Goal: Transaction & Acquisition: Purchase product/service

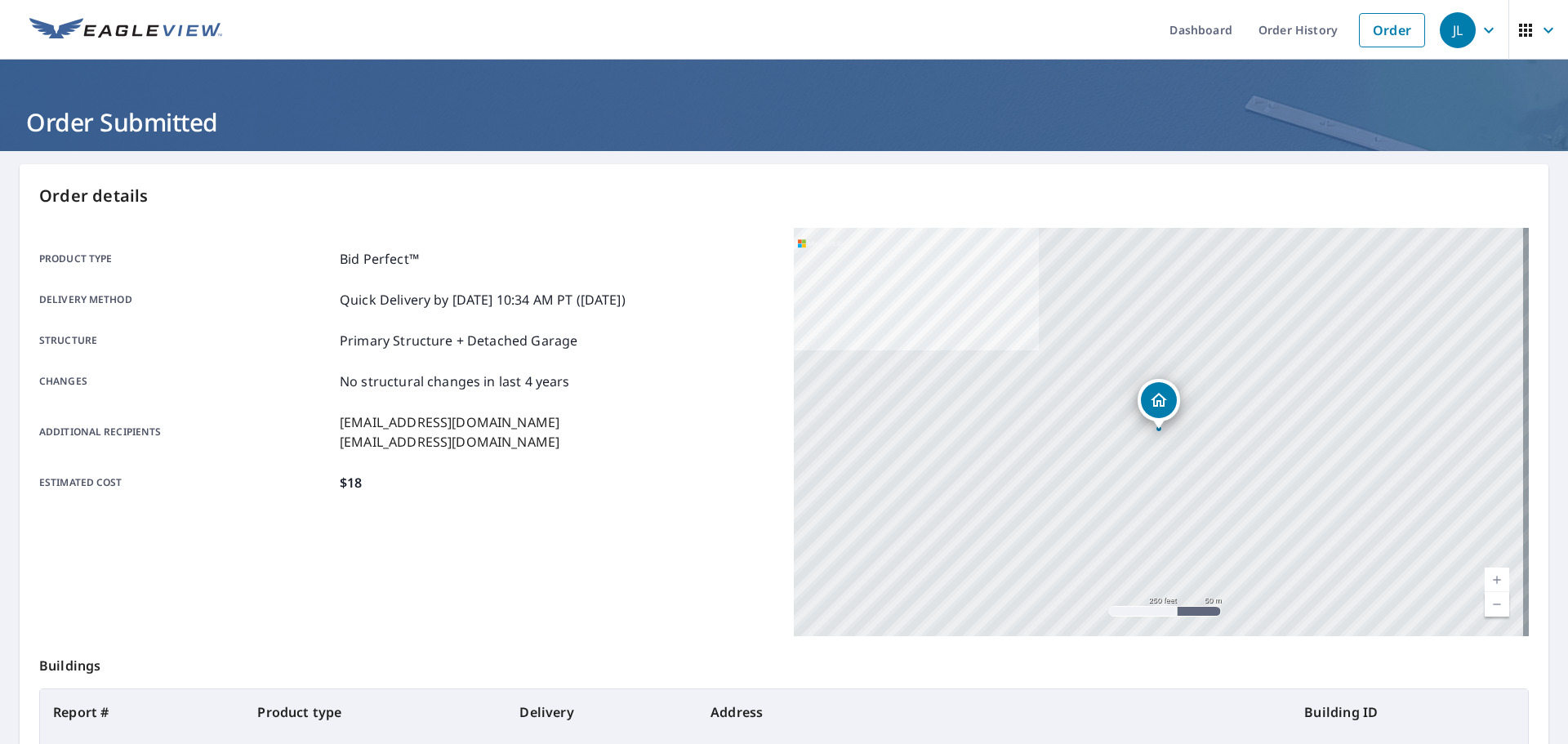
scroll to position [20, 0]
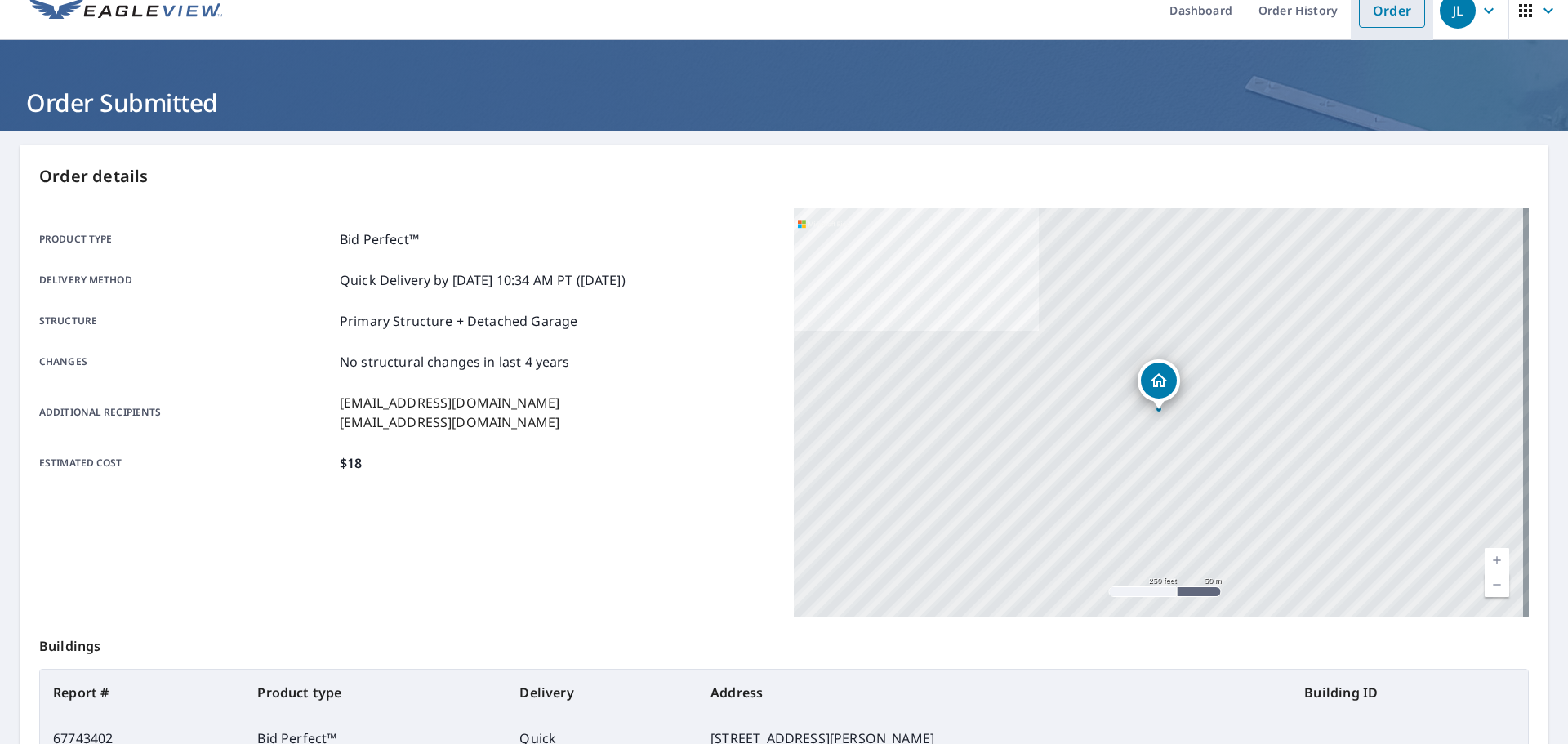
click at [1375, 13] on link "Order" at bounding box center [1391, 11] width 67 height 34
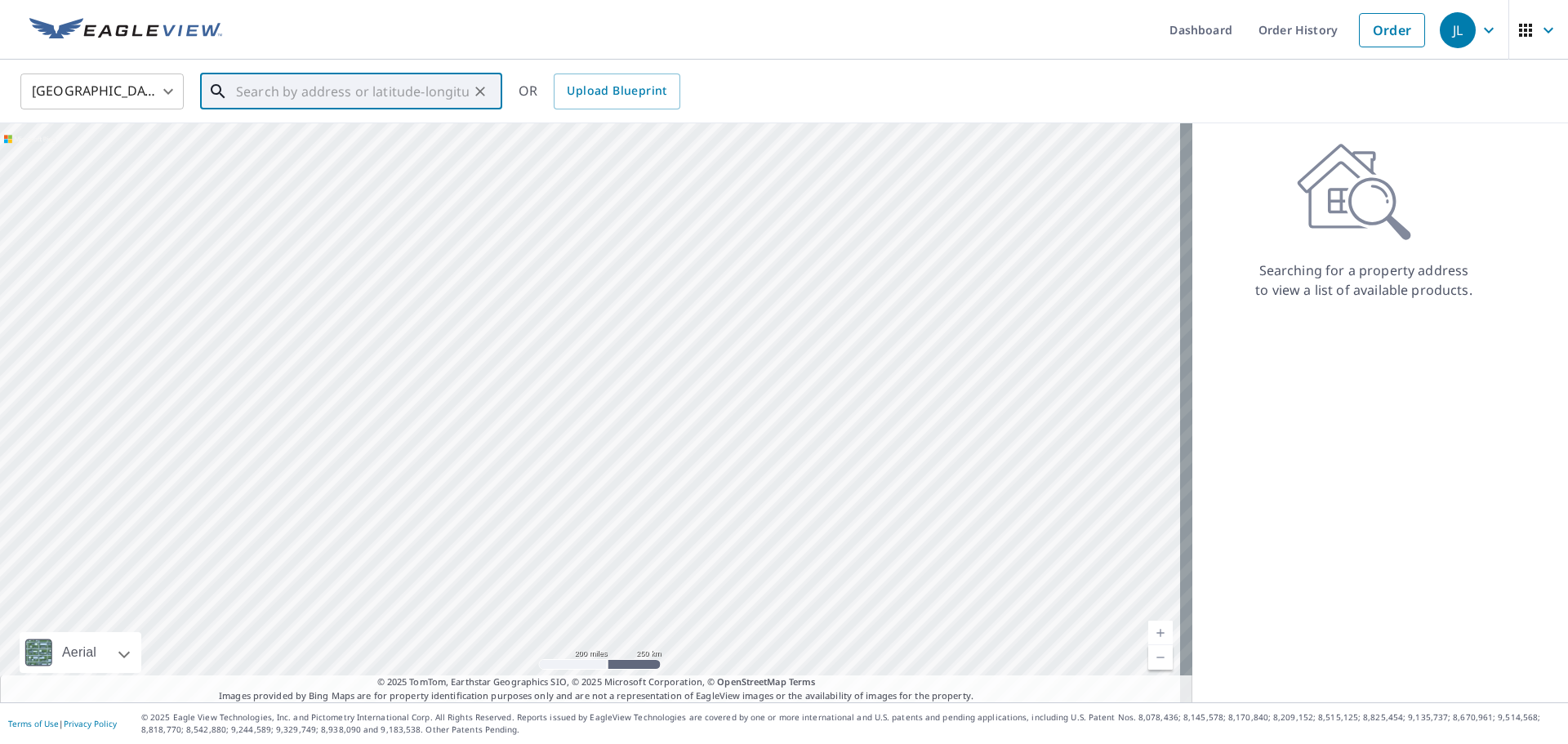
drag, startPoint x: 343, startPoint y: 79, endPoint x: 340, endPoint y: 88, distance: 9.5
click at [343, 80] on input "text" at bounding box center [352, 92] width 232 height 46
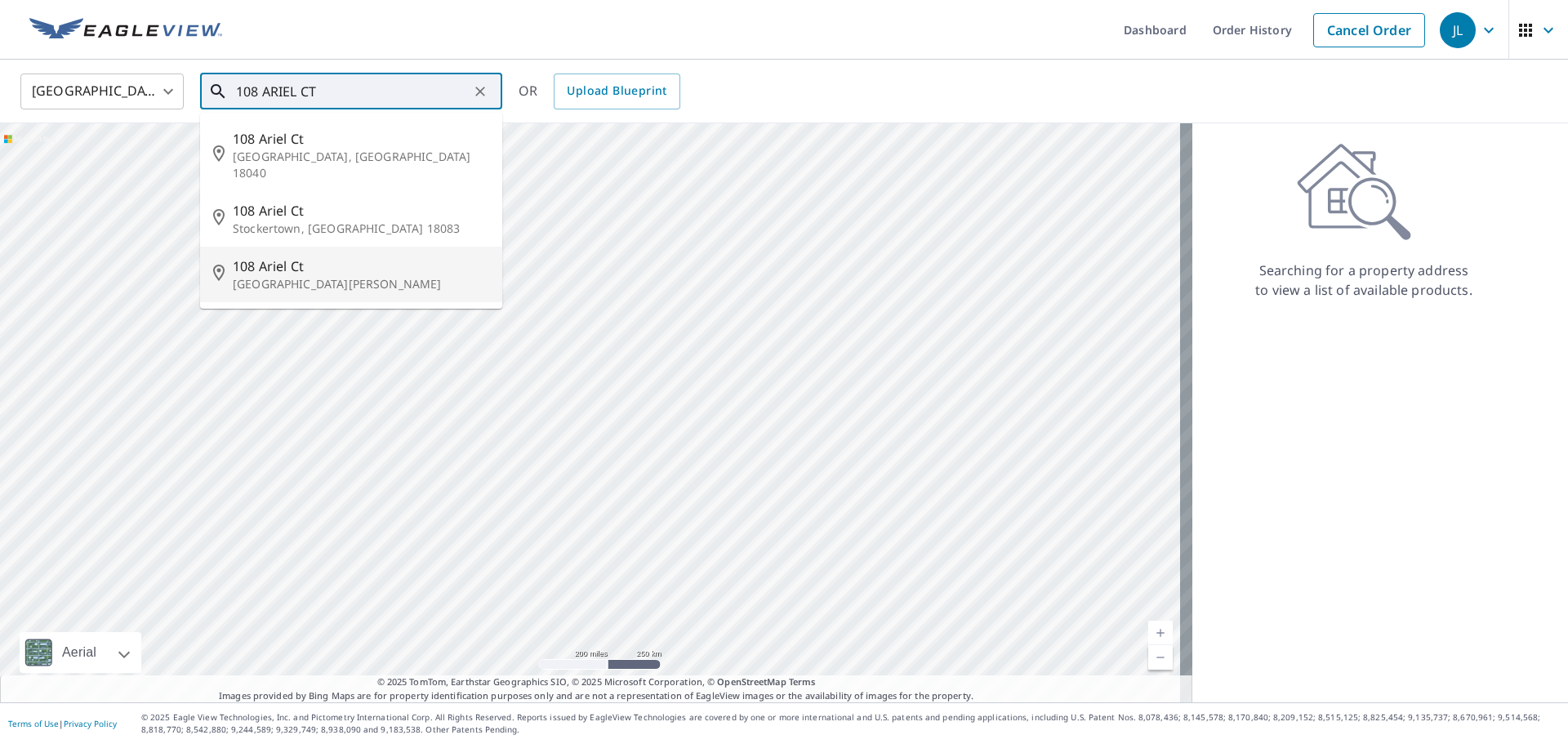
click at [362, 276] on p "Saint Charles, MO 63303" at bounding box center [361, 284] width 256 height 16
type input "108 Ariel Ct Saint Charles, MO 63303"
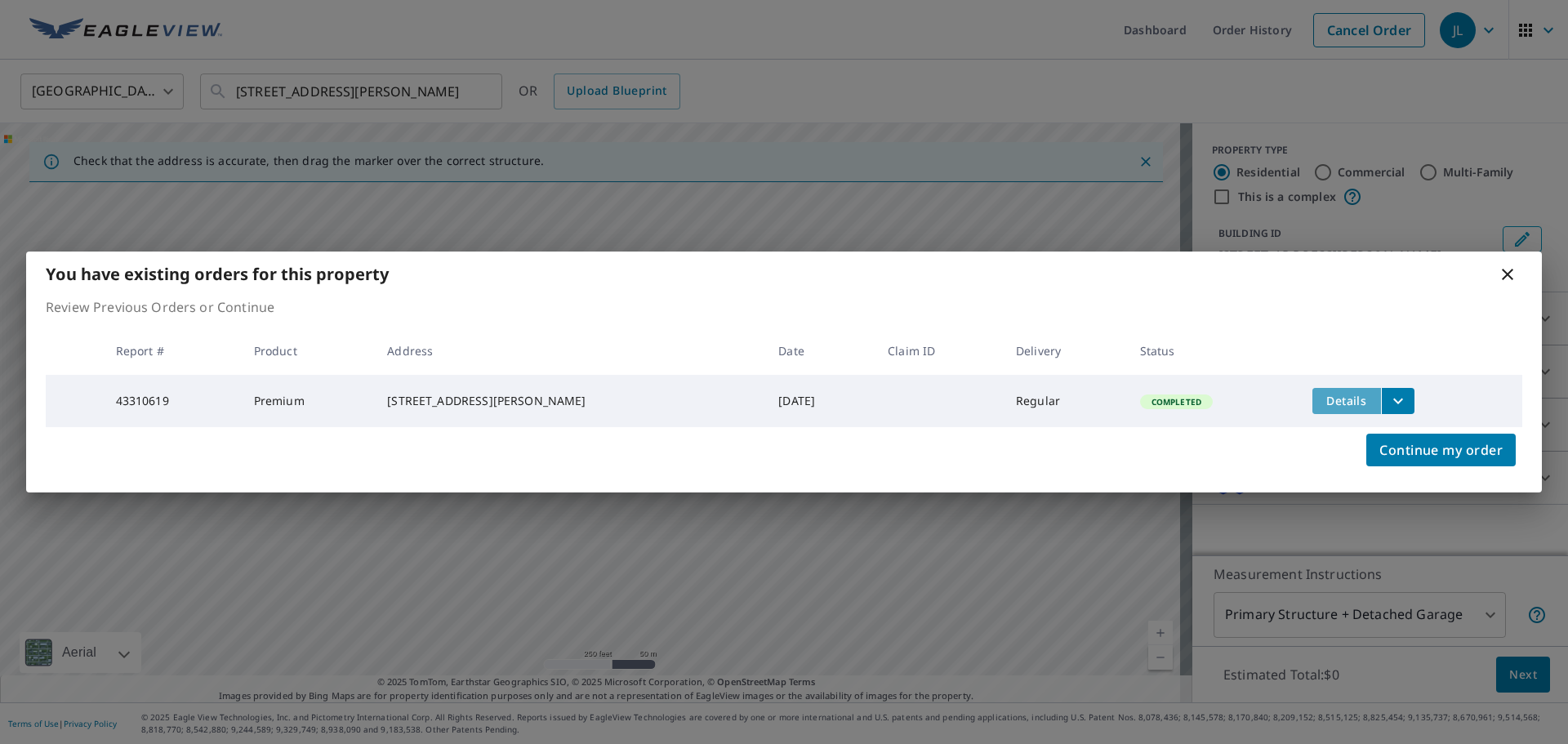
click at [1342, 393] on span "Details" at bounding box center [1347, 400] width 49 height 16
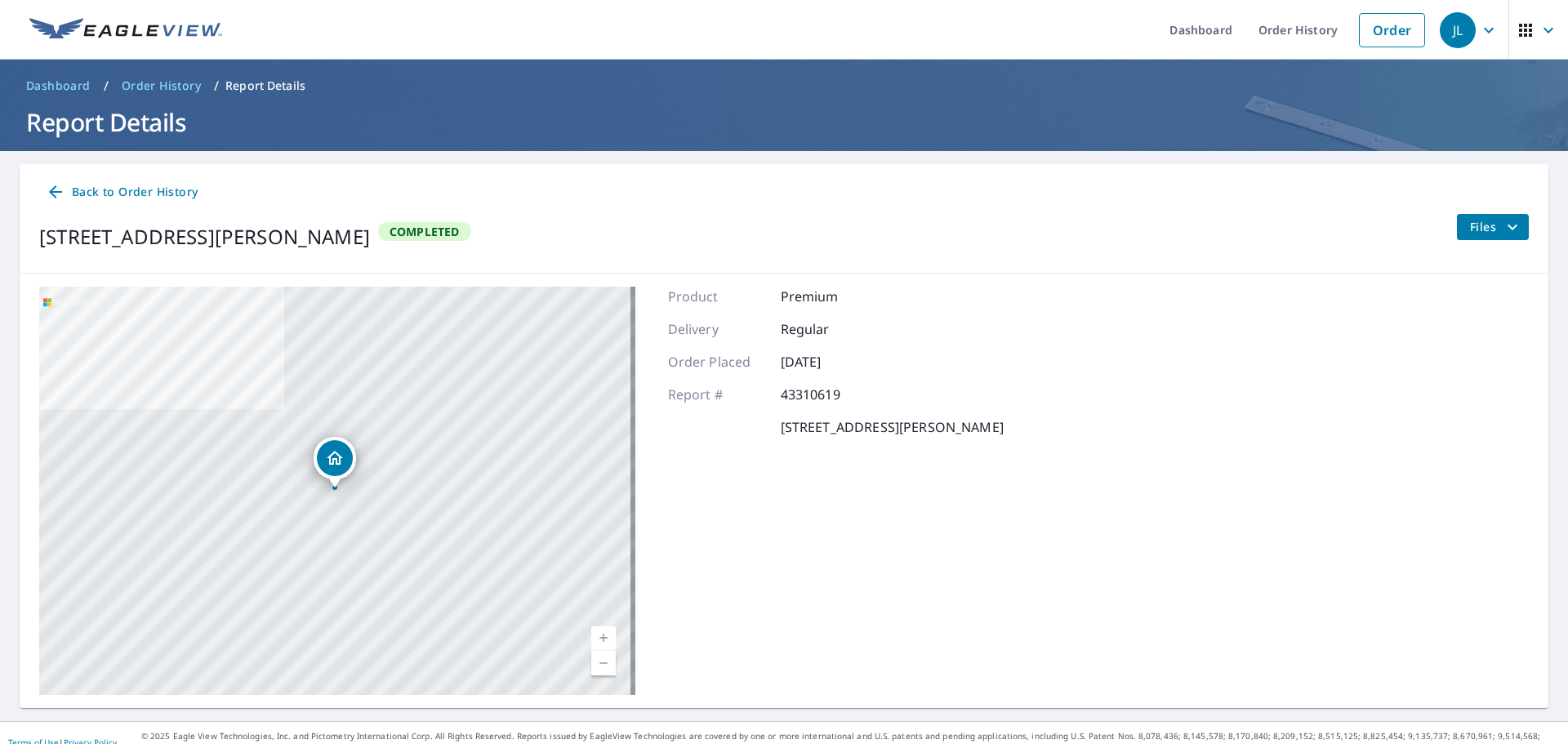
scroll to position [19, 0]
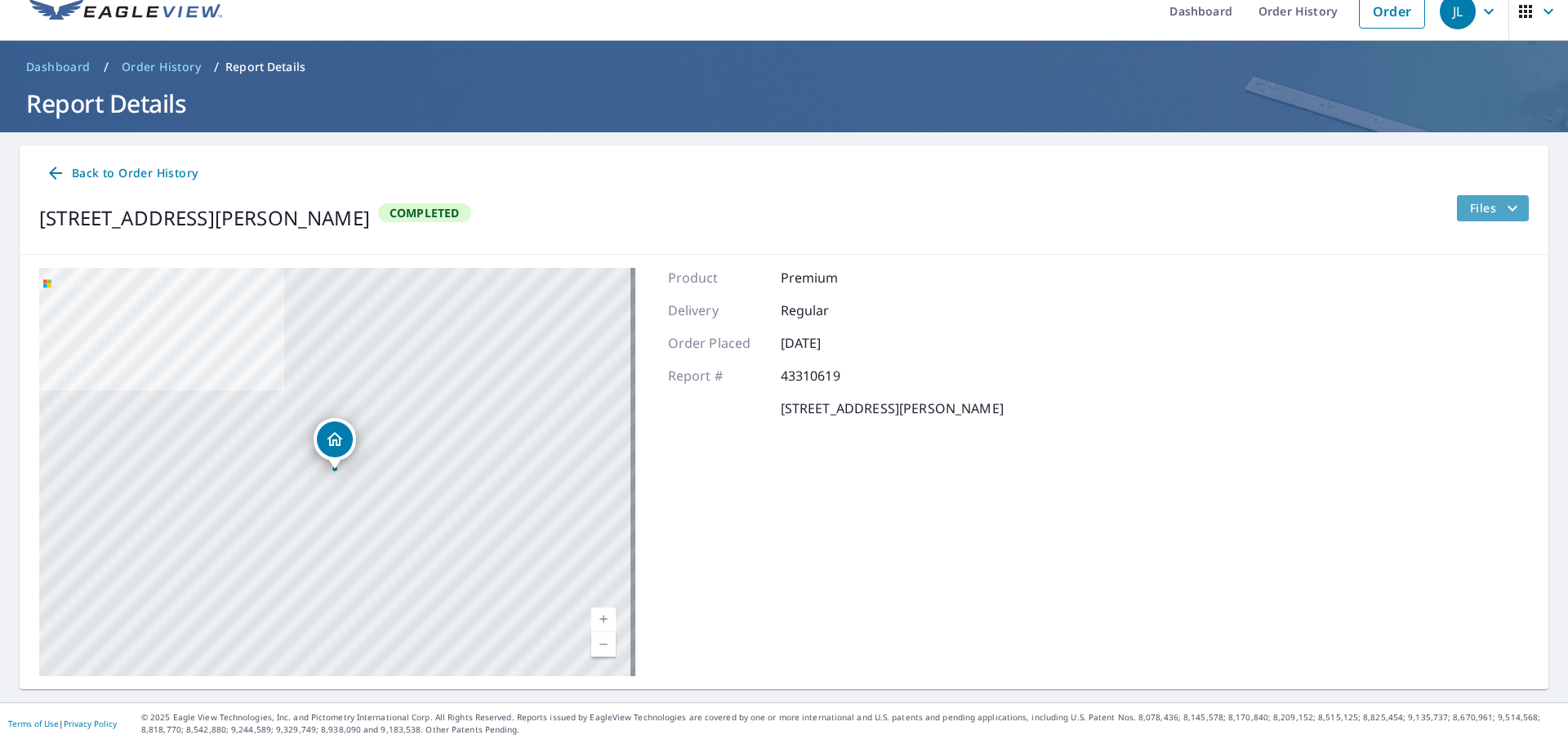
click at [1471, 206] on span "Files" at bounding box center [1496, 209] width 53 height 20
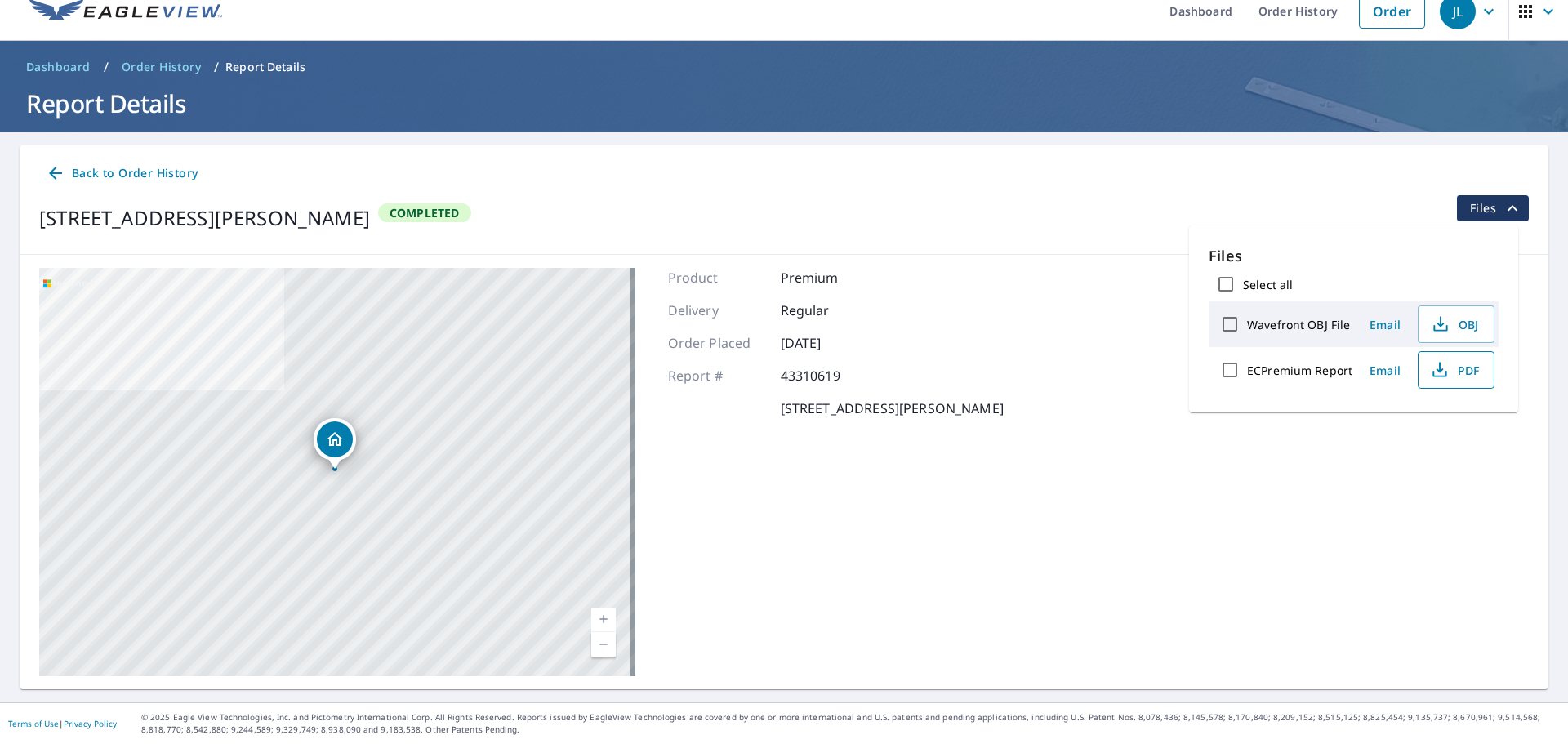
click at [1448, 366] on span "PDF" at bounding box center [1455, 370] width 53 height 20
click at [121, 168] on span "Back to Order History" at bounding box center [122, 173] width 152 height 21
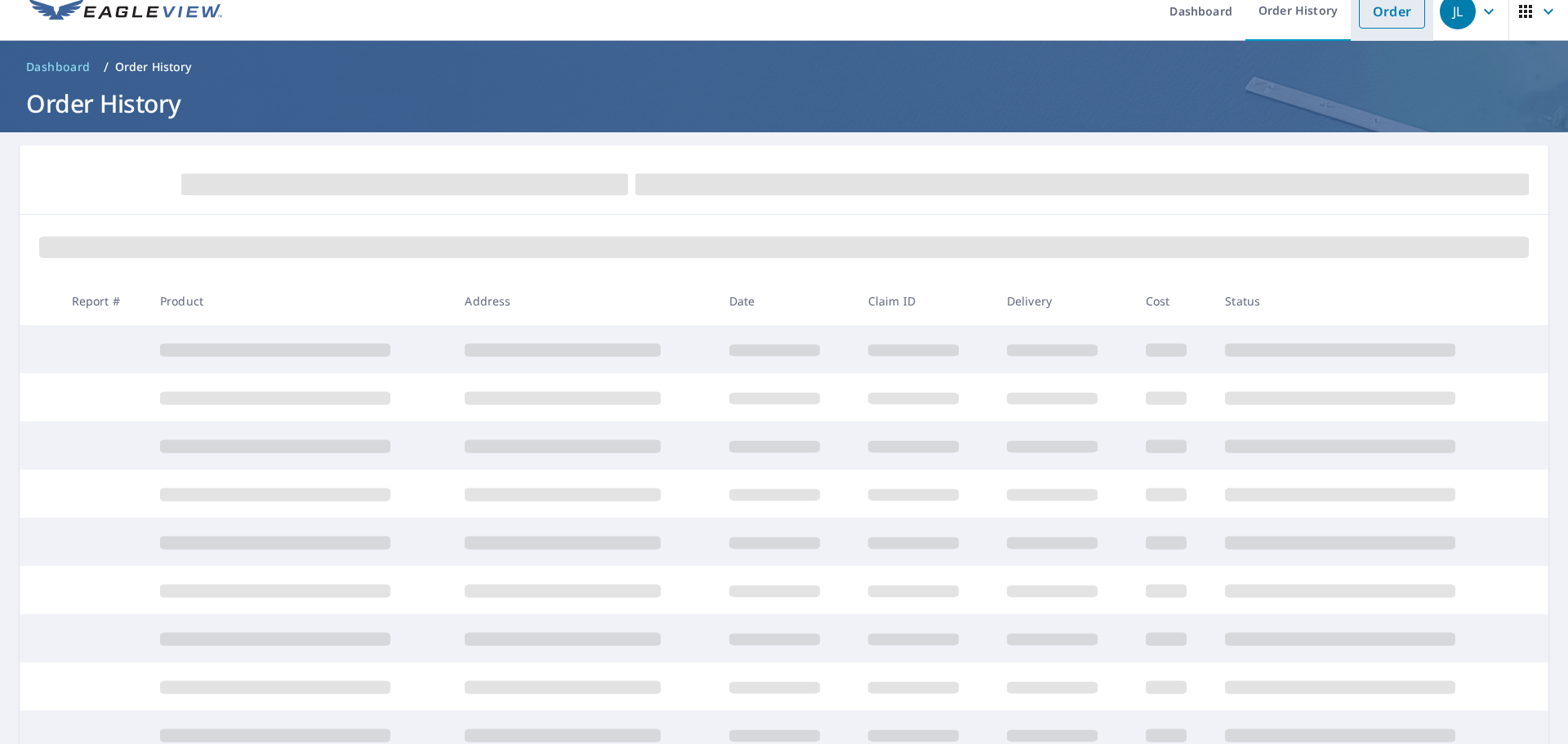
click at [1397, 18] on link "Order" at bounding box center [1391, 11] width 67 height 34
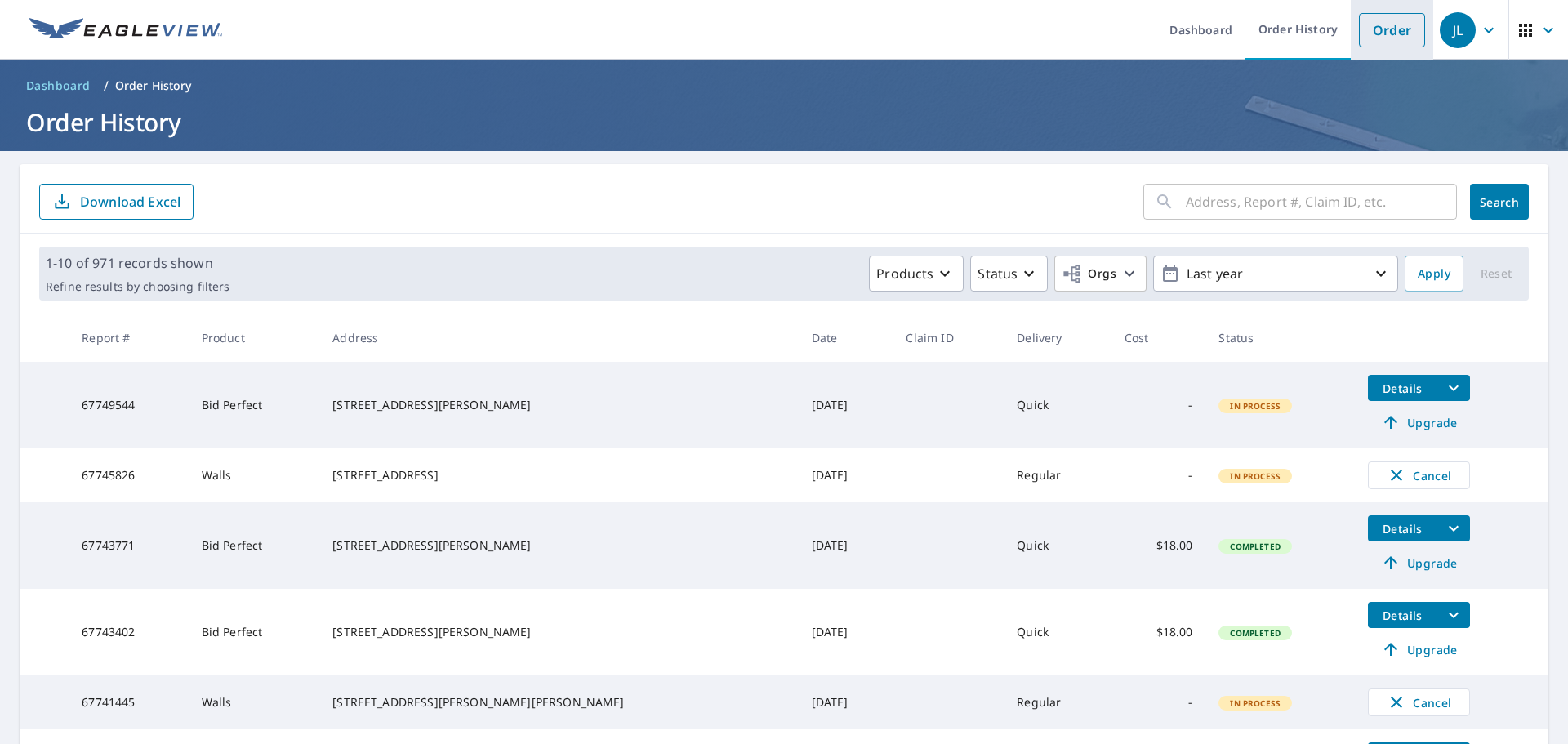
click at [1361, 31] on link "Order" at bounding box center [1391, 30] width 67 height 34
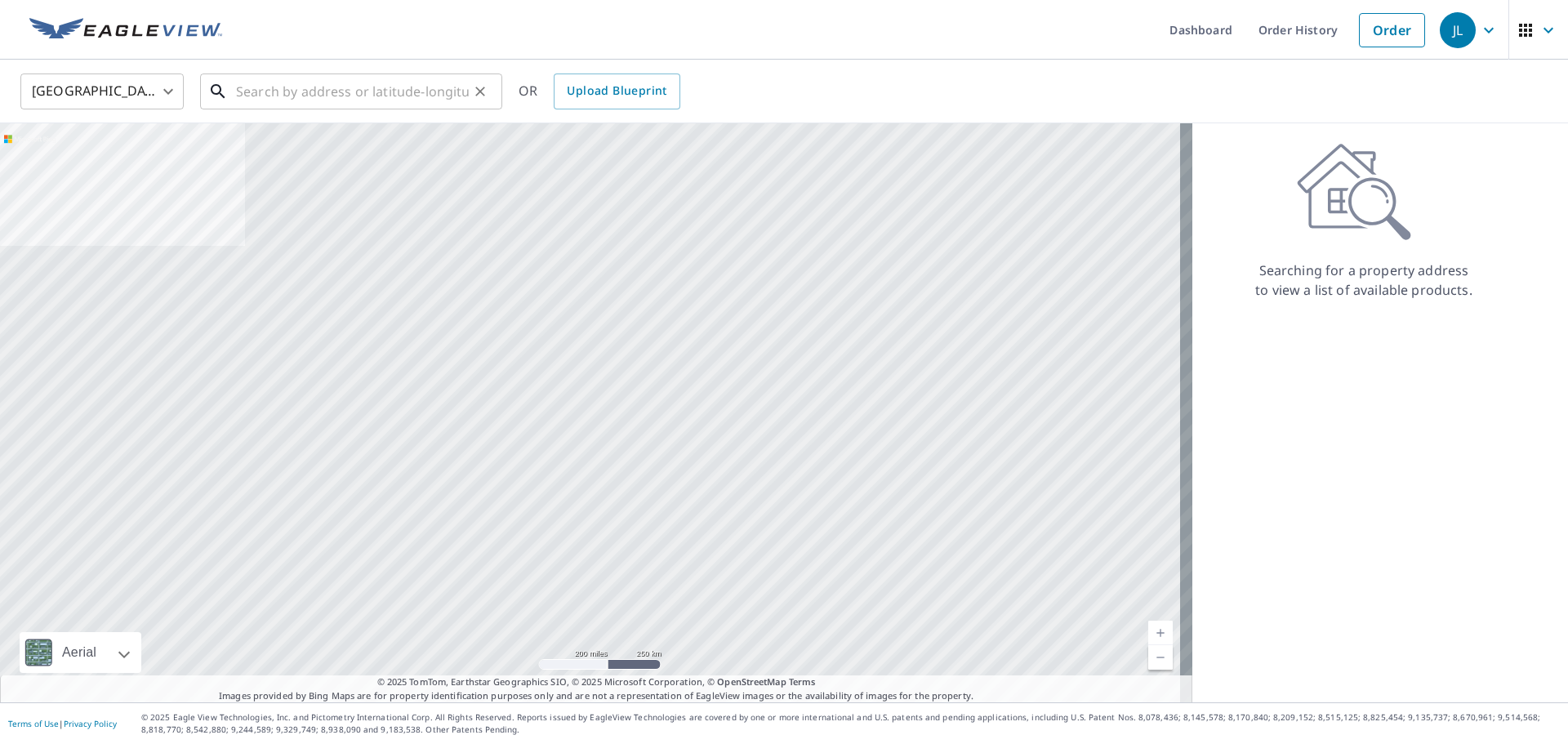
click at [241, 88] on input "text" at bounding box center [352, 92] width 232 height 46
type input "0"
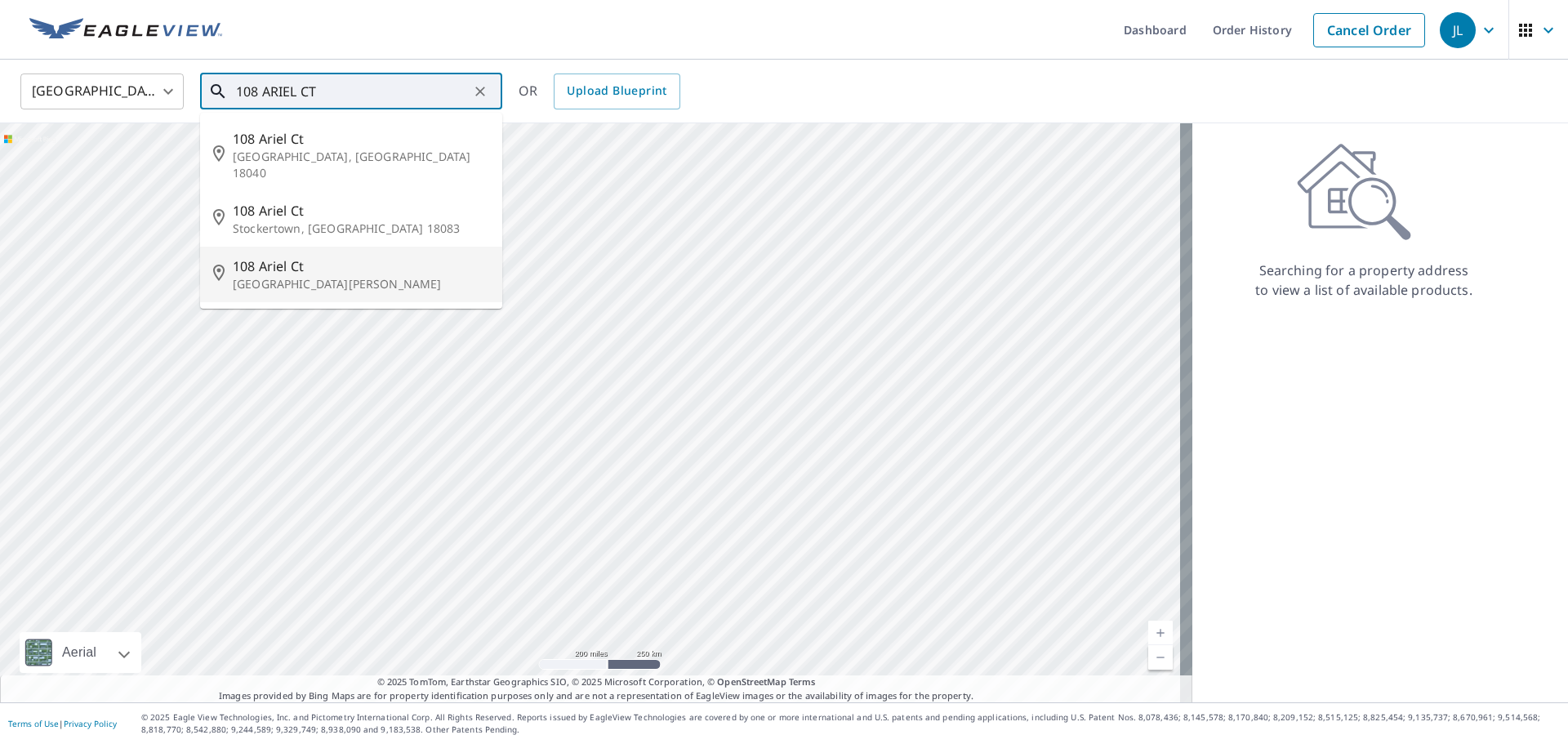
click at [343, 276] on p "Saint Charles, MO 63303" at bounding box center [361, 284] width 256 height 16
type input "108 Ariel Ct Saint Charles, MO 63303"
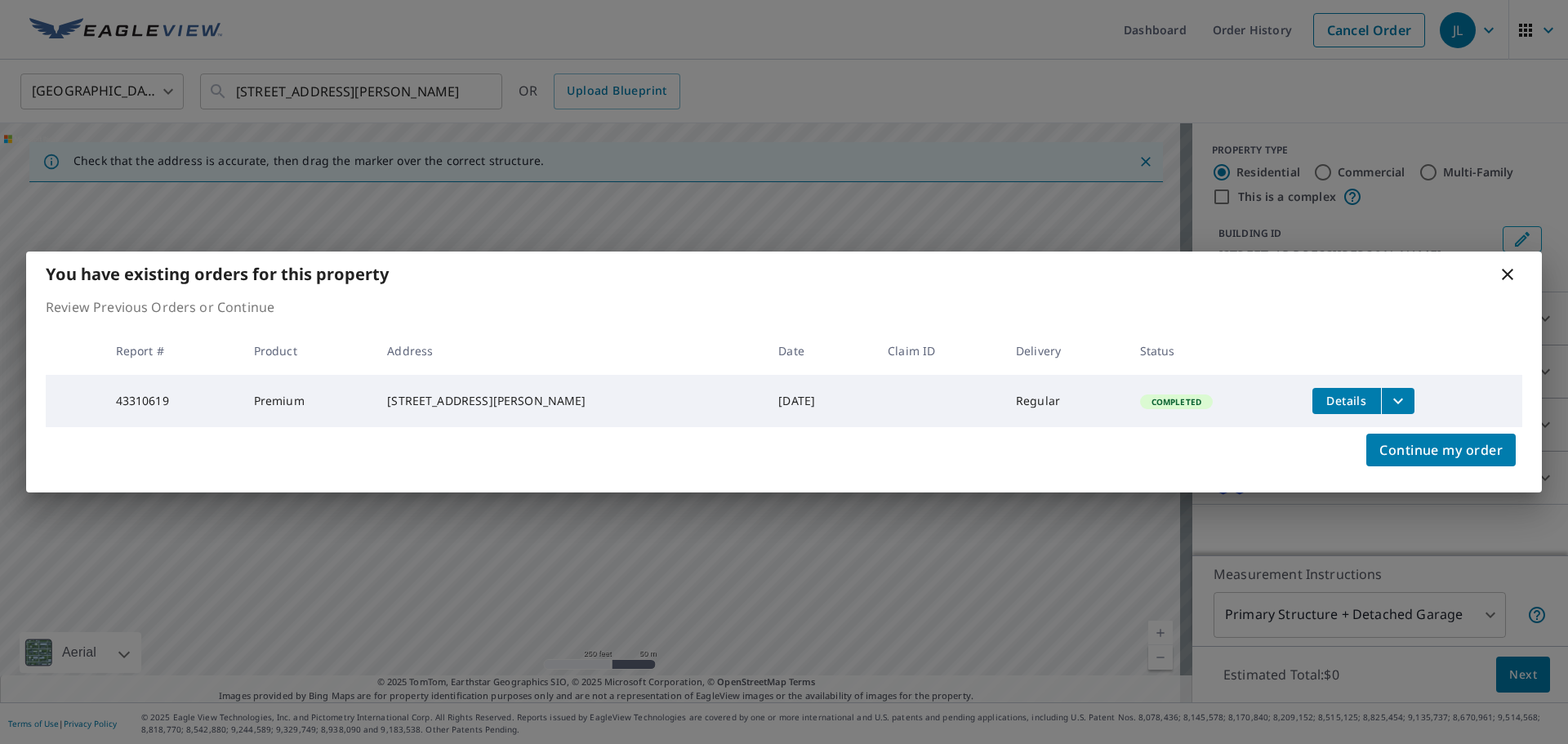
click at [1506, 269] on icon at bounding box center [1507, 274] width 11 height 11
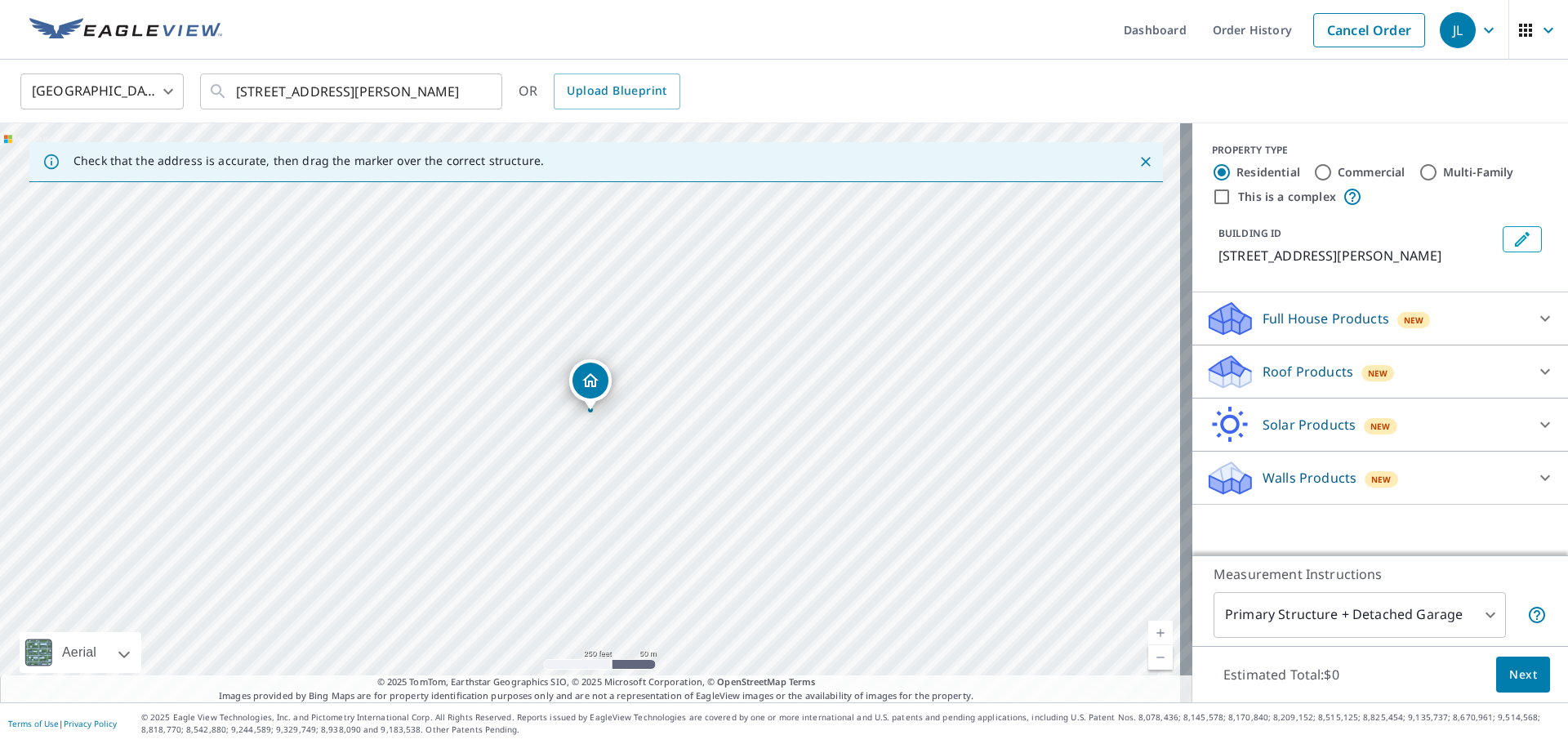
click at [1433, 327] on div "Full House Products New" at bounding box center [1365, 319] width 320 height 39
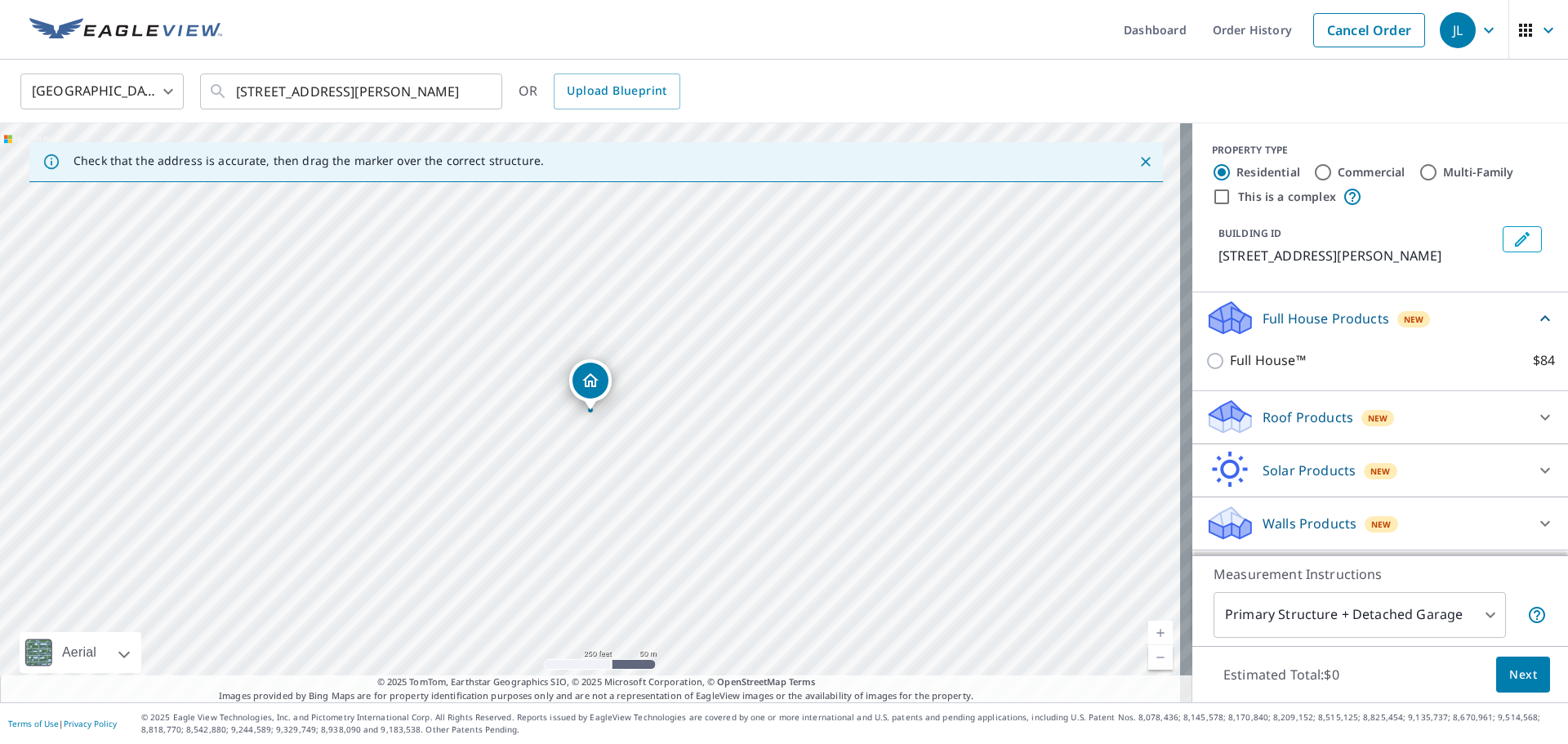
click at [1389, 406] on div "Roof Products New" at bounding box center [1365, 416] width 320 height 39
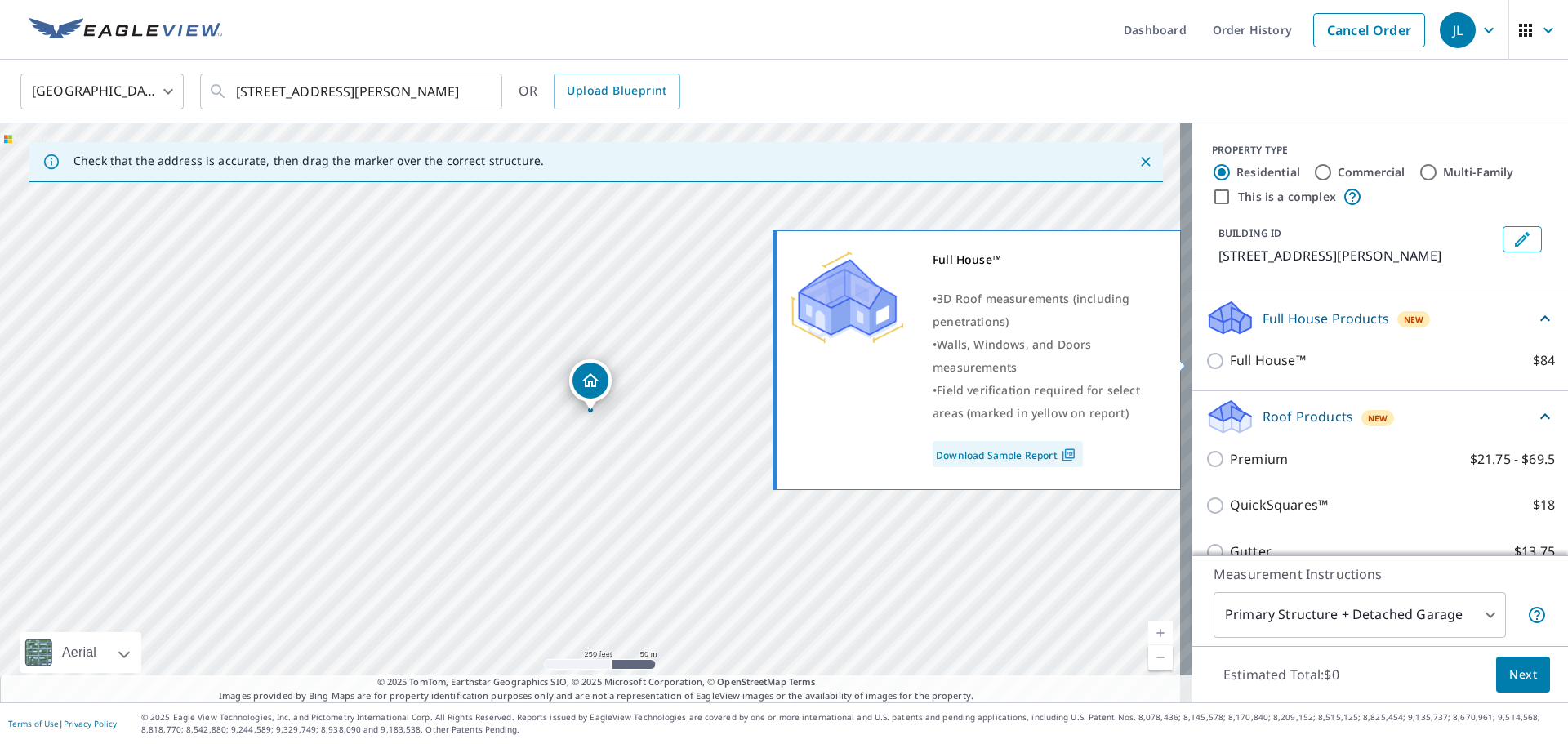
drag, startPoint x: 1198, startPoint y: 361, endPoint x: 1052, endPoint y: 447, distance: 169.4
click at [1061, 433] on body "JL JL Dashboard Order History Cancel Order JL United States US ​ 108 Ariel Ct S…" at bounding box center [784, 372] width 1568 height 744
click at [1043, 452] on link "Download Sample Report" at bounding box center [1007, 454] width 150 height 26
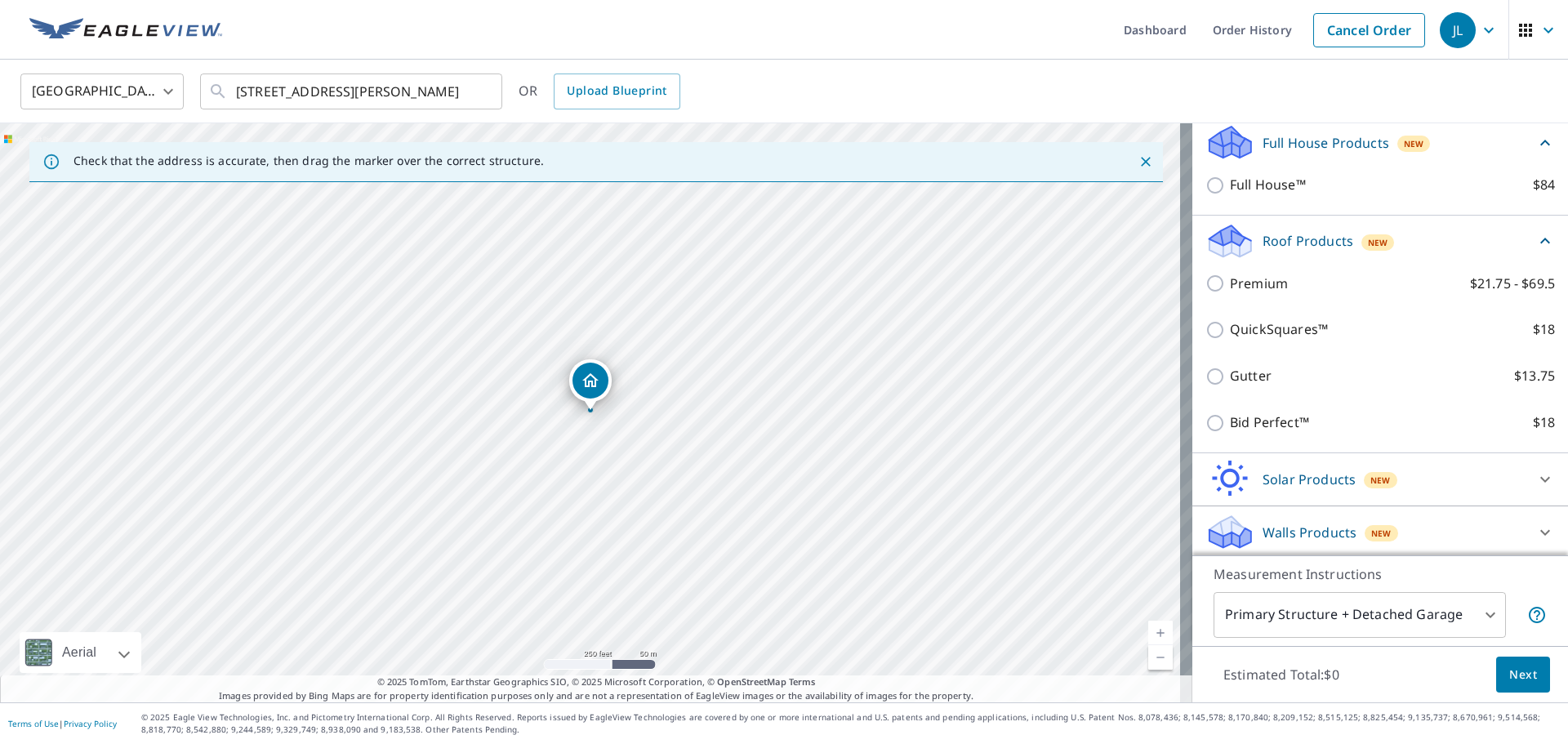
scroll to position [180, 0]
click at [1262, 526] on p "Walls Products" at bounding box center [1309, 528] width 94 height 20
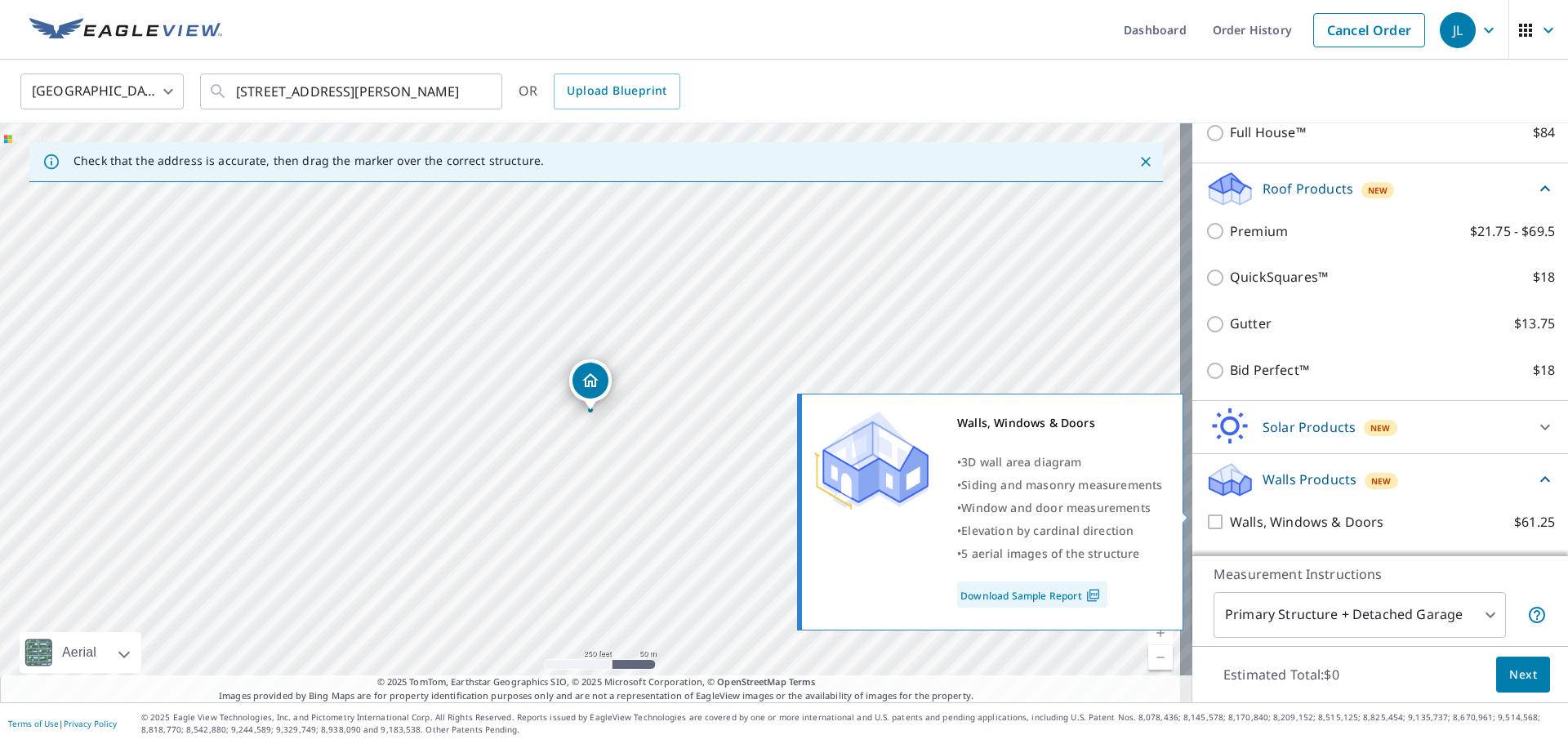
scroll to position [271, 0]
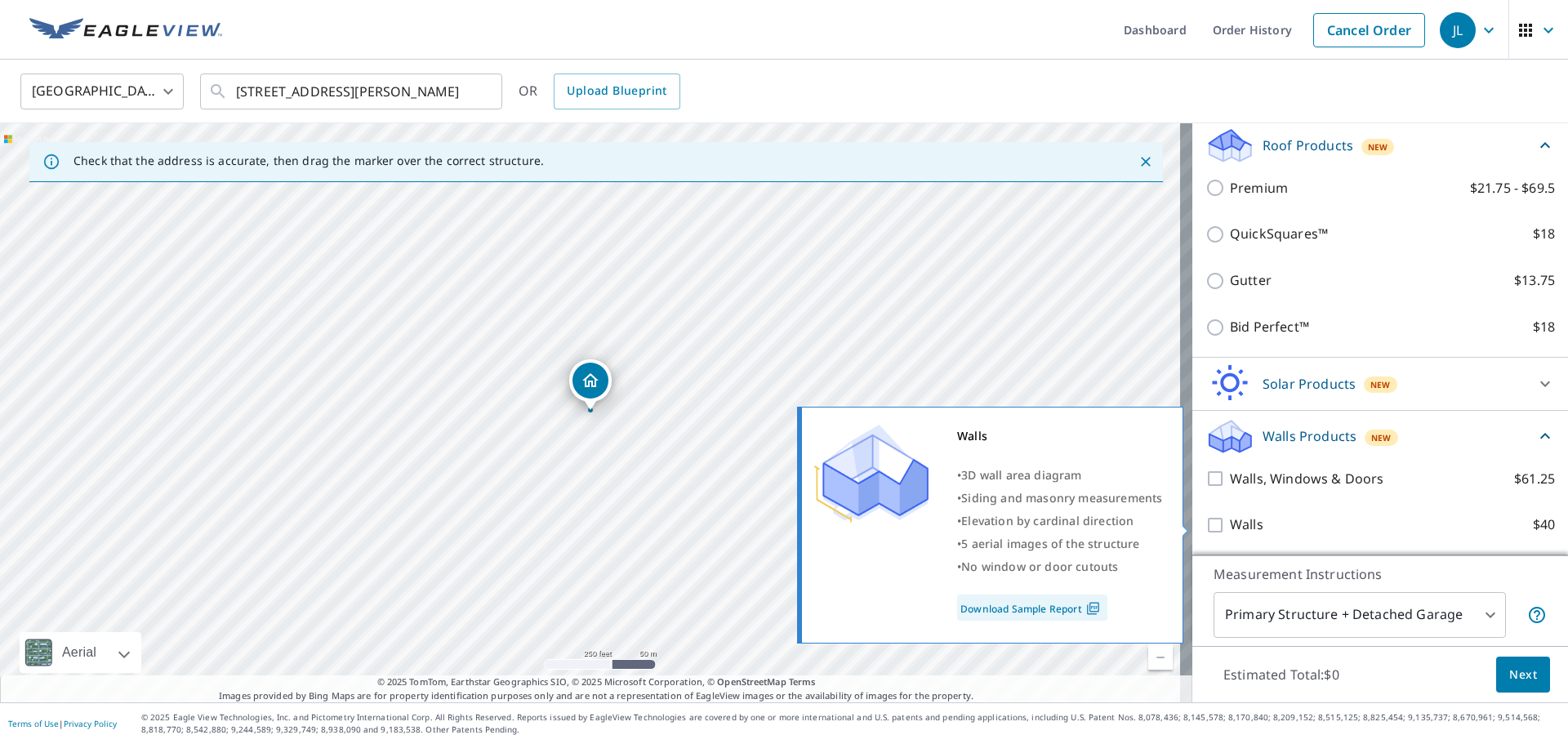
click at [1205, 517] on input "Walls $40" at bounding box center [1217, 525] width 25 height 20
checkbox input "true"
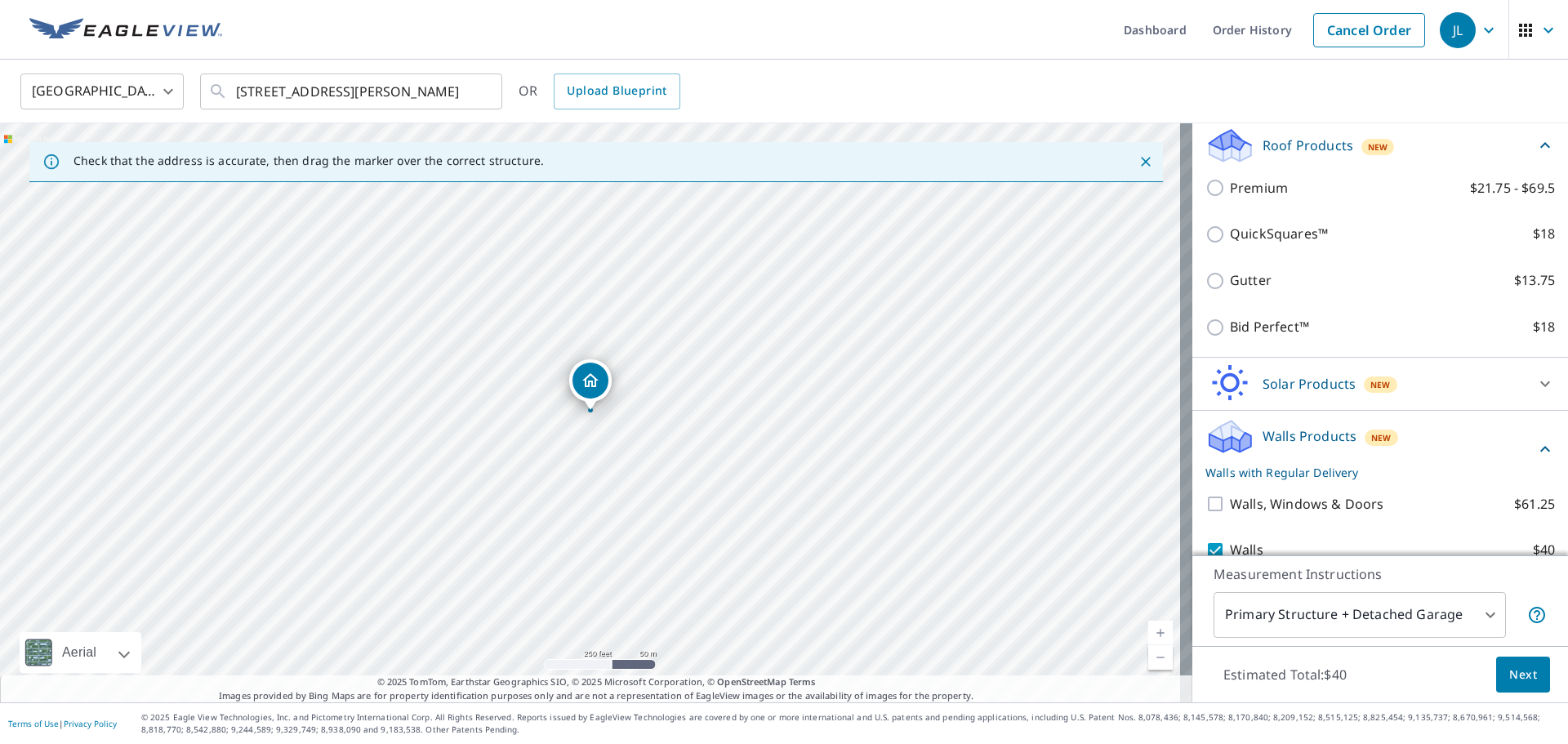
click at [1509, 673] on span "Next" at bounding box center [1523, 674] width 28 height 21
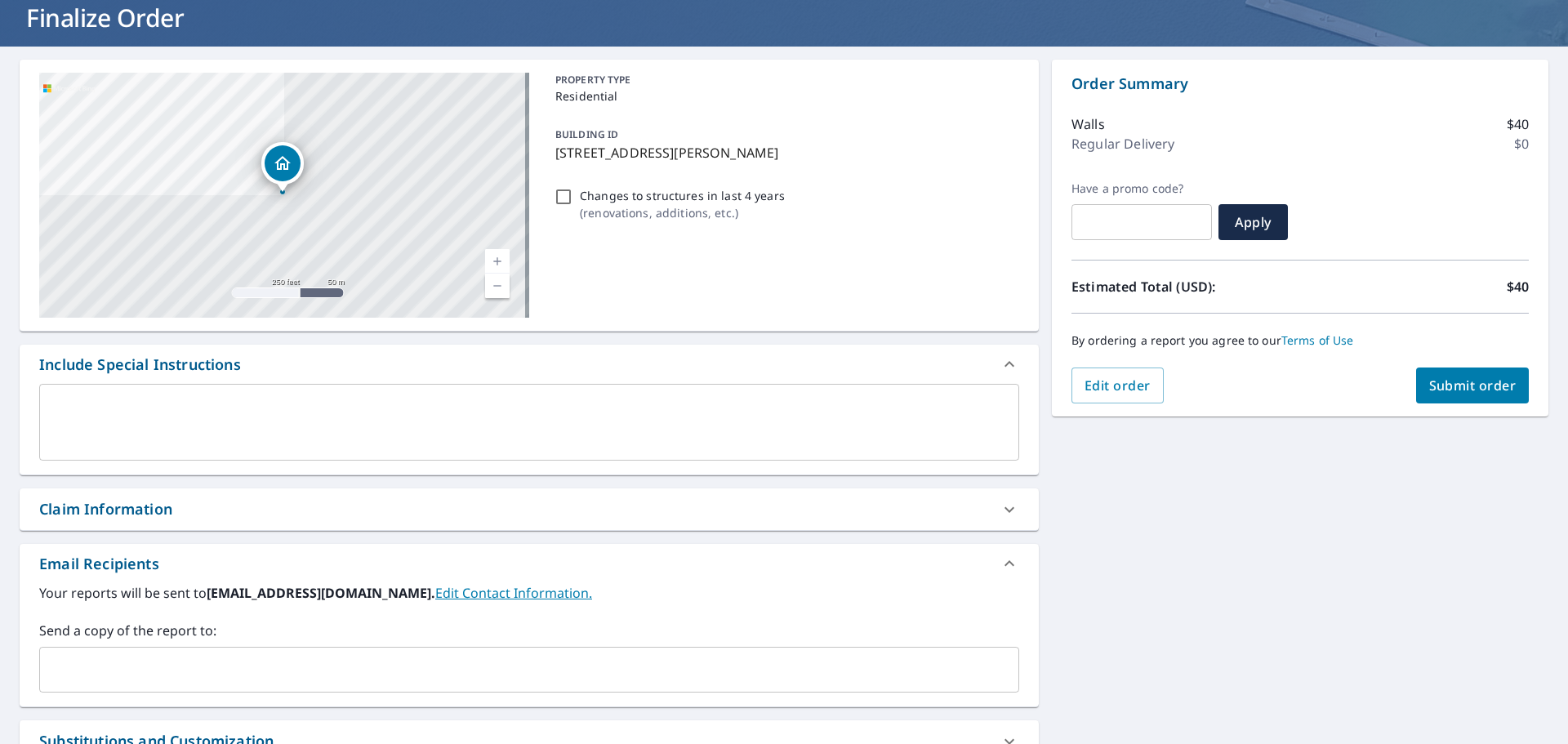
scroll to position [245, 0]
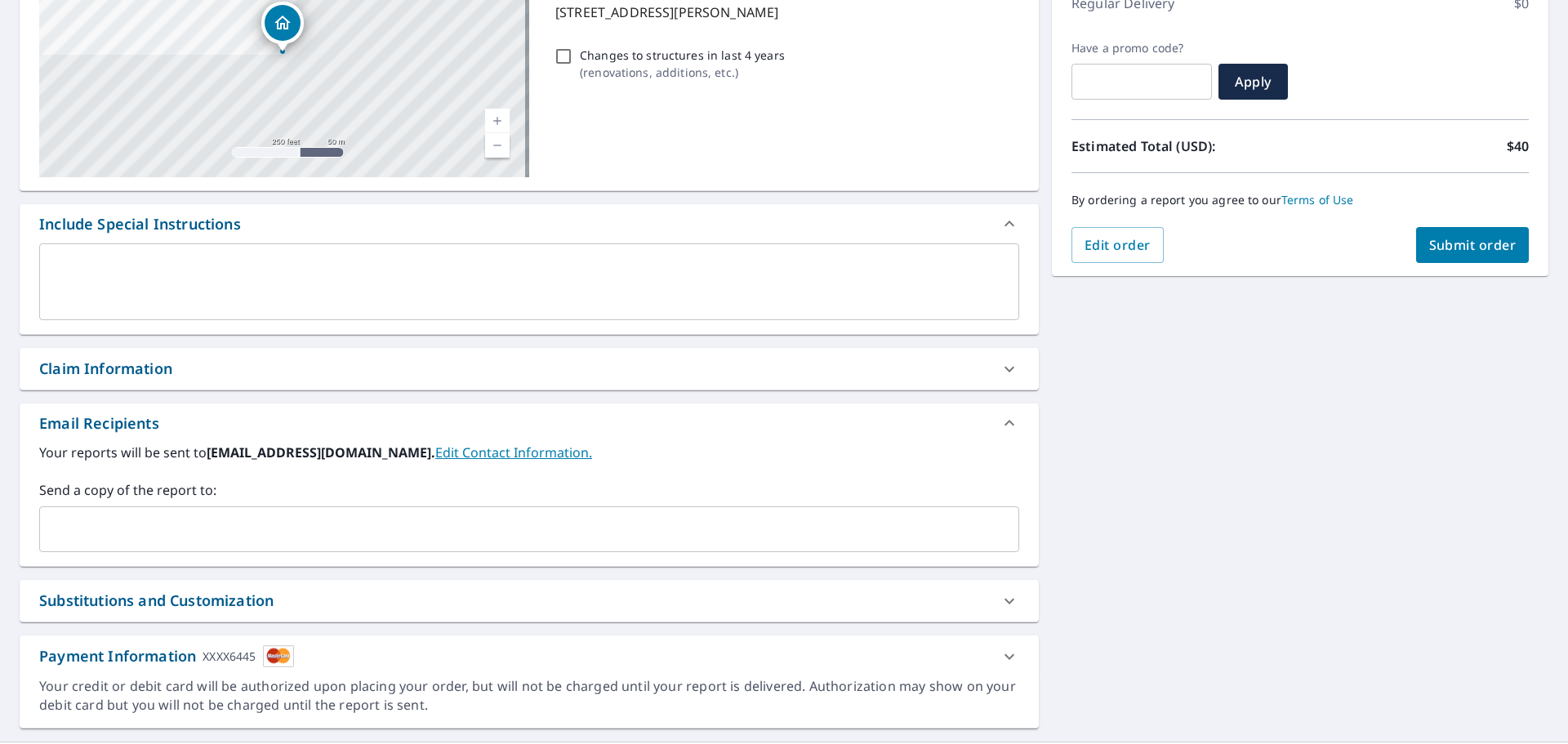
click at [276, 533] on input "text" at bounding box center [517, 529] width 940 height 31
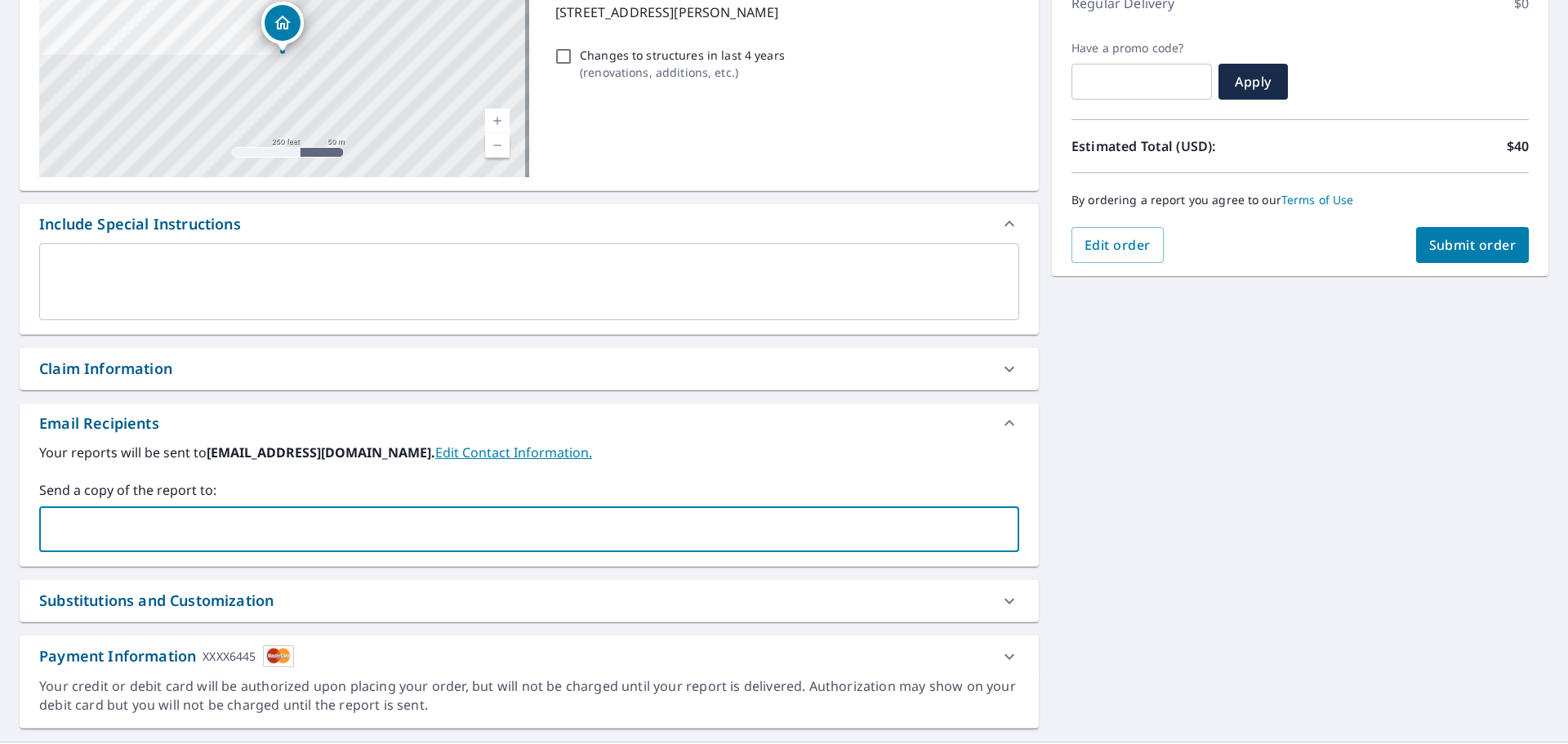
type input "angiea@crownexteriorsllc.com"
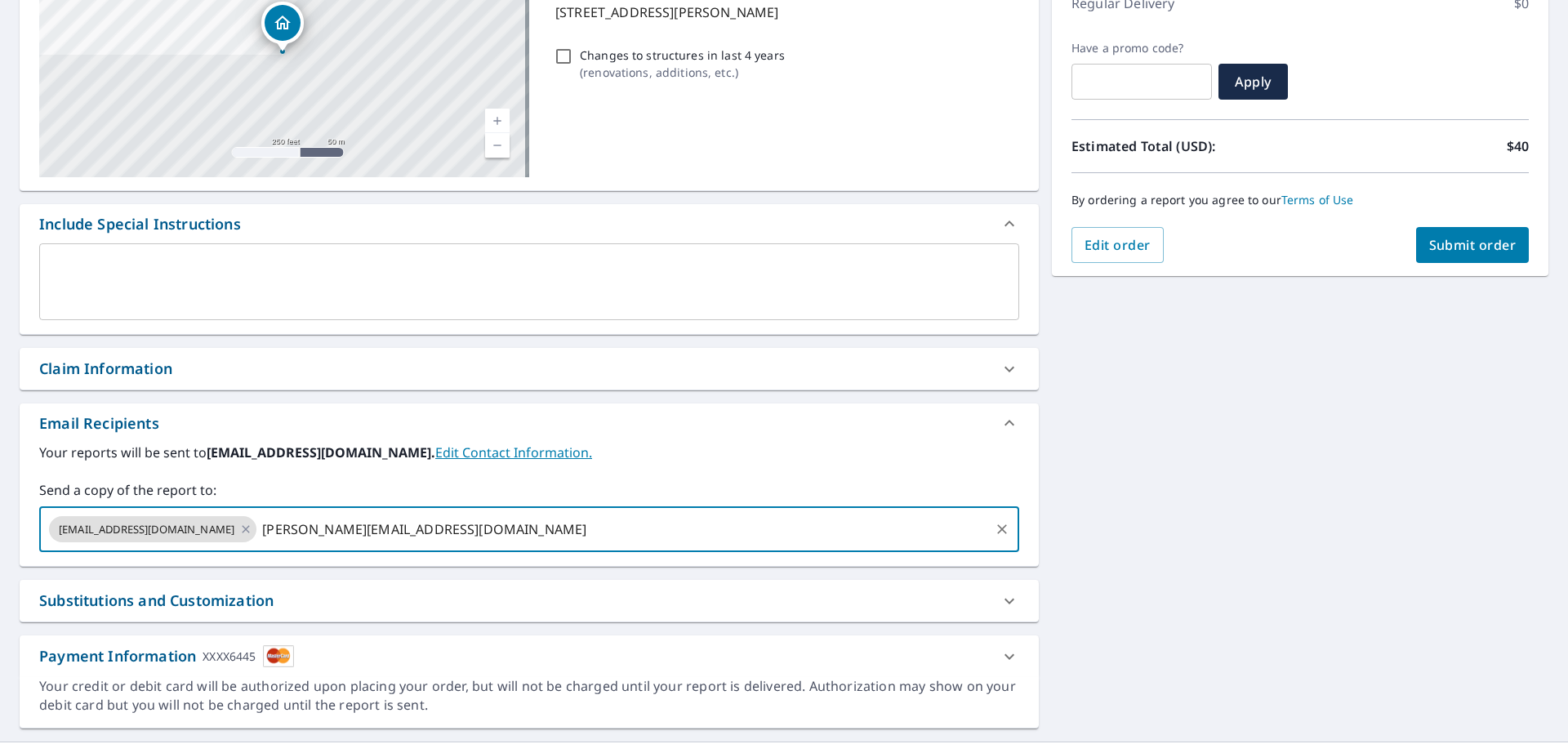
type input "RYANR@CROWNEXTERIORSLLC.COM"
click at [1430, 242] on span "Submit order" at bounding box center [1473, 245] width 87 height 18
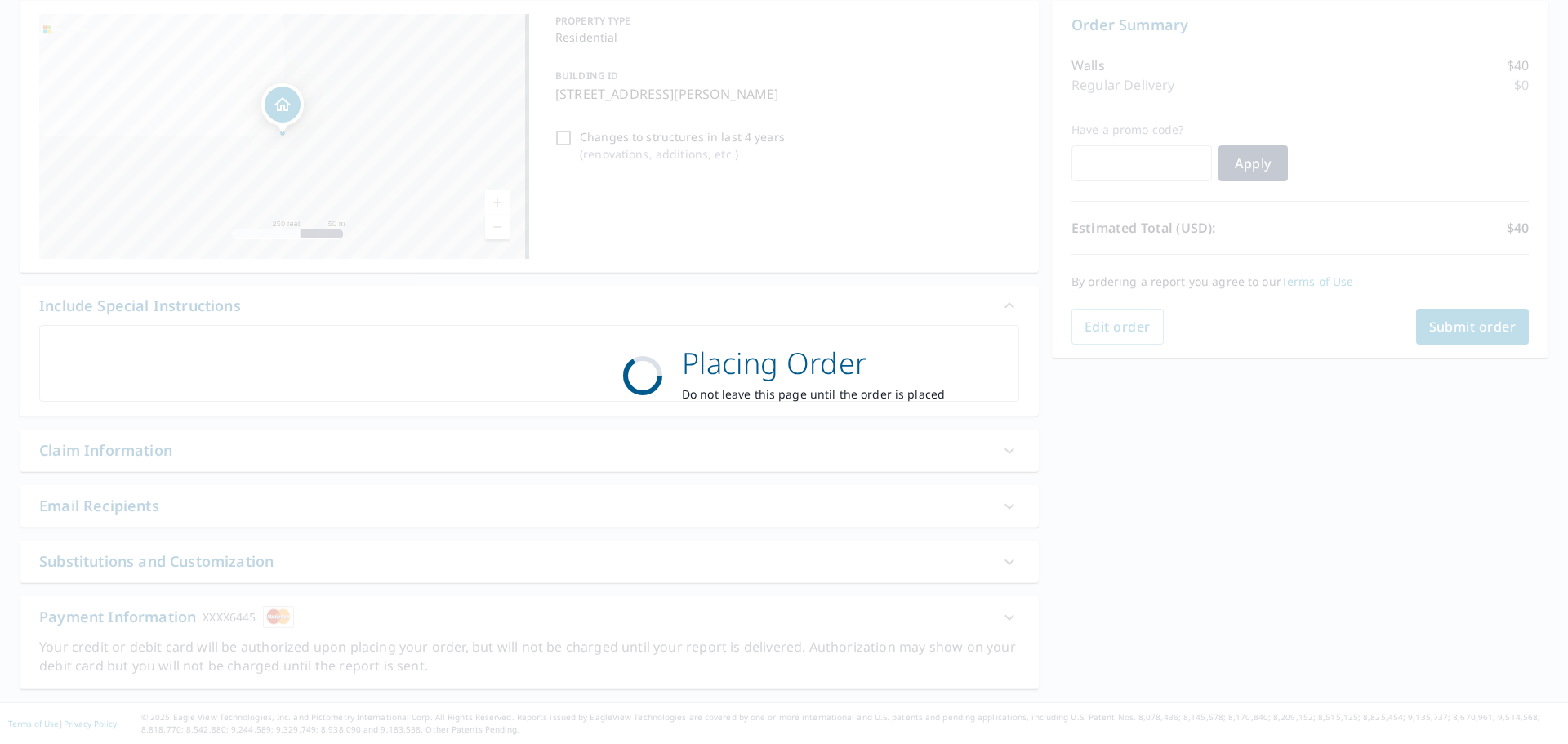
scroll to position [163, 0]
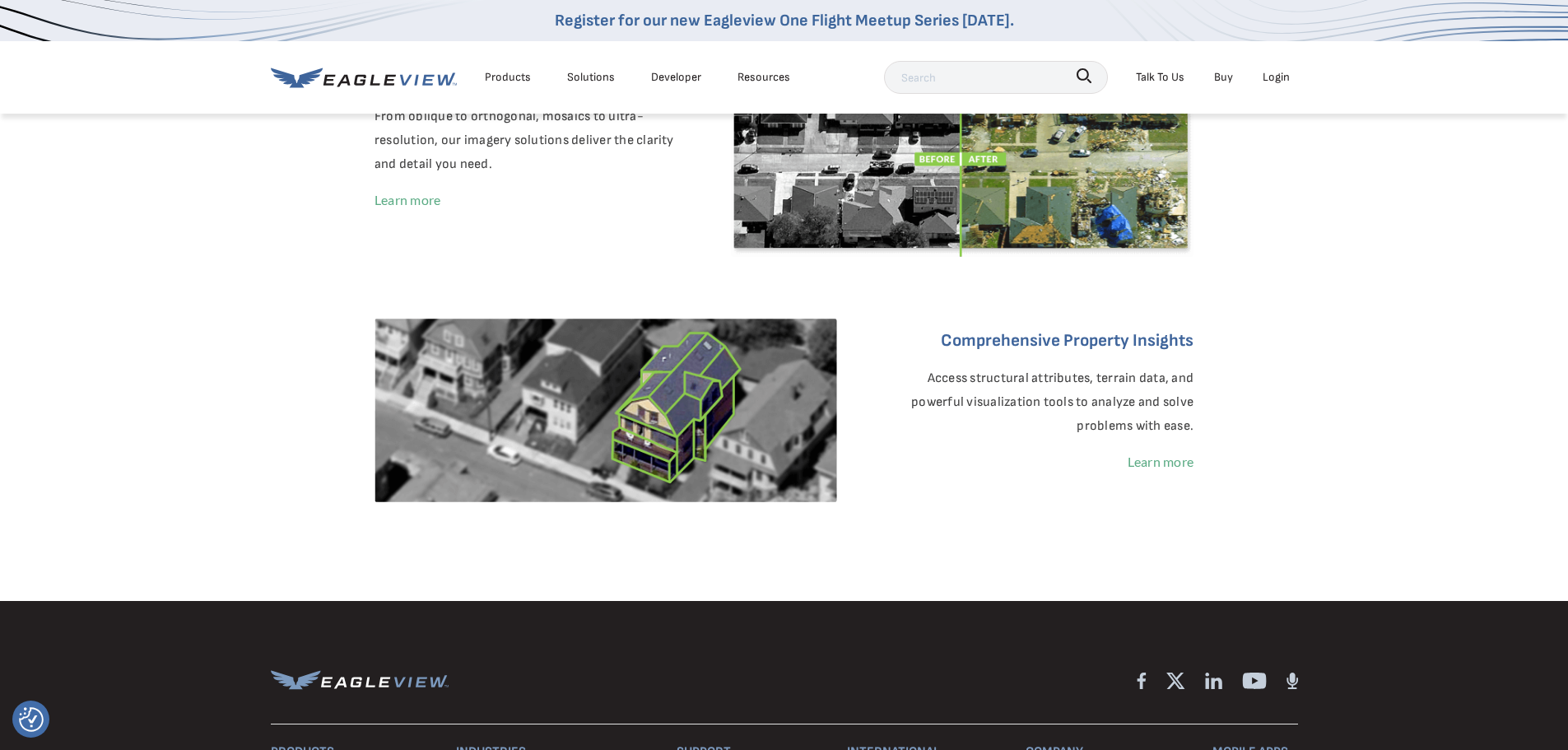
scroll to position [493, 0]
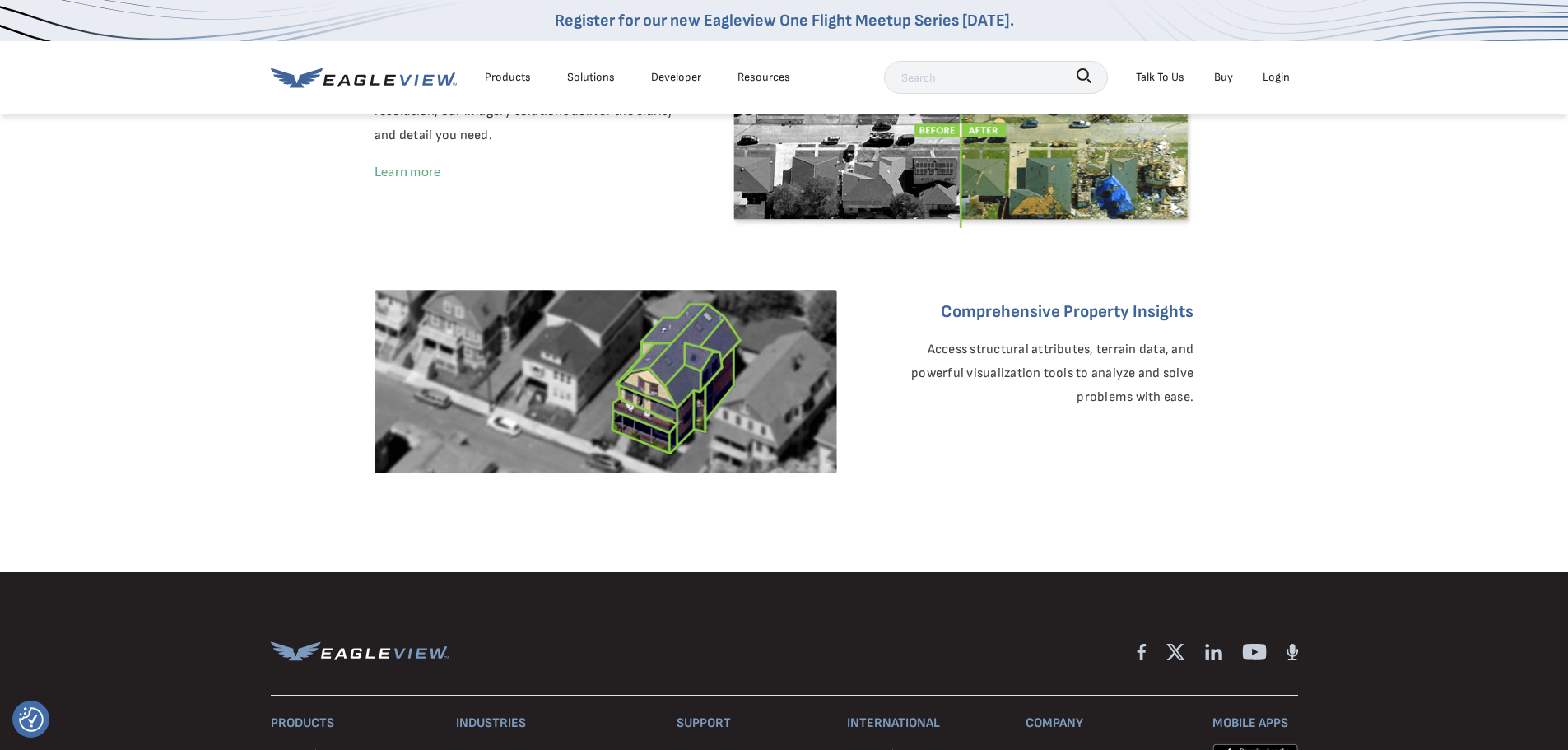
click at [1157, 431] on link "Learn more" at bounding box center [1161, 432] width 66 height 16
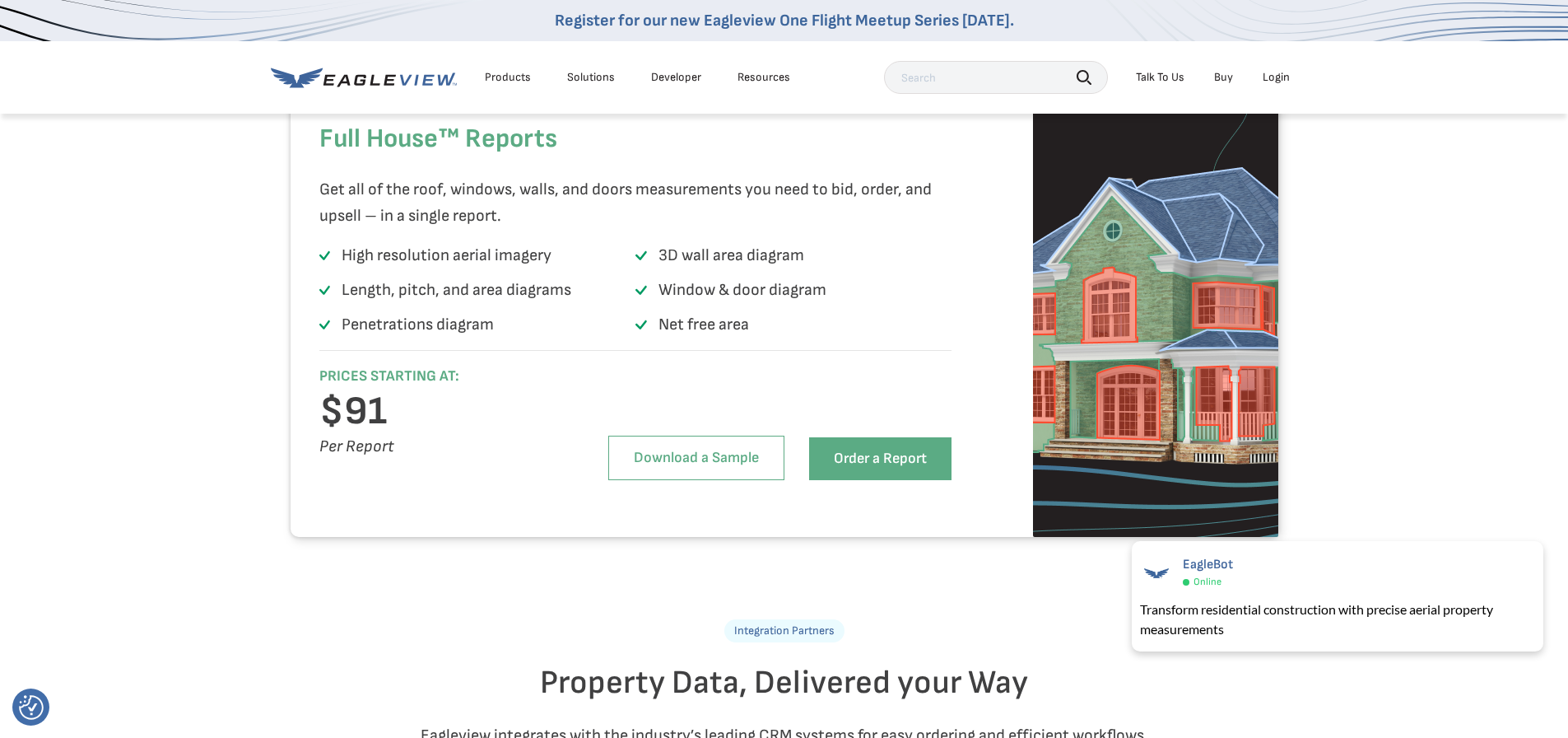
scroll to position [3294, 0]
